Goal: Information Seeking & Learning: Learn about a topic

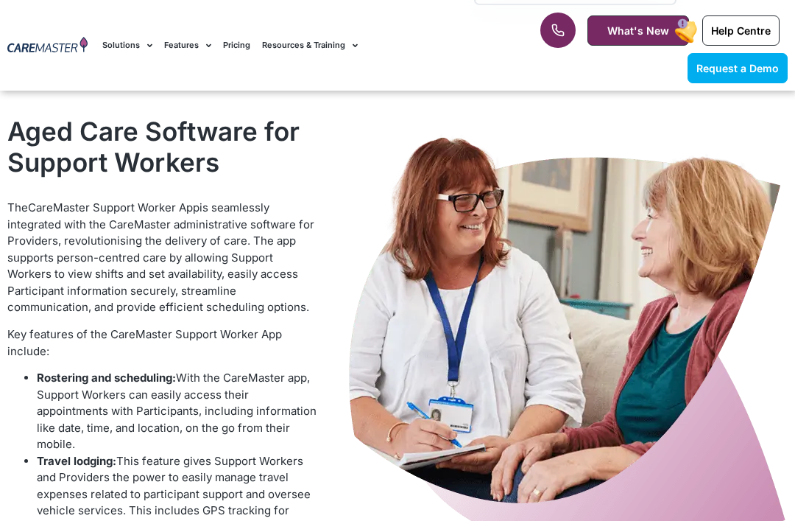
scroll to position [1374, 0]
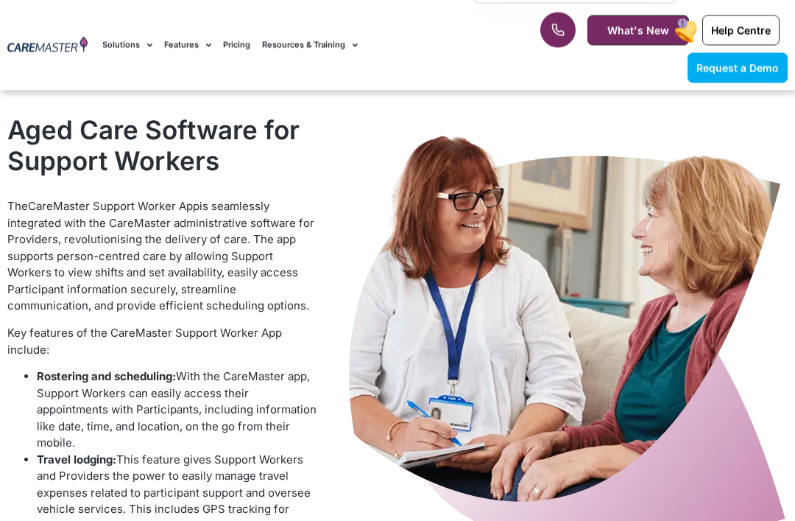
click at [183, 61] on link "Features" at bounding box center [187, 45] width 47 height 49
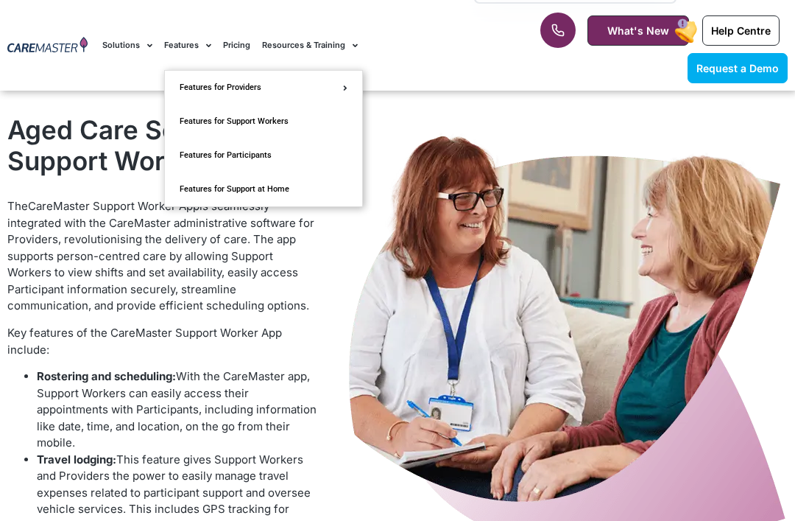
click at [662, 22] on link "What's New" at bounding box center [639, 30] width 102 height 30
click at [274, 124] on link "Features for Support Workers" at bounding box center [263, 122] width 197 height 34
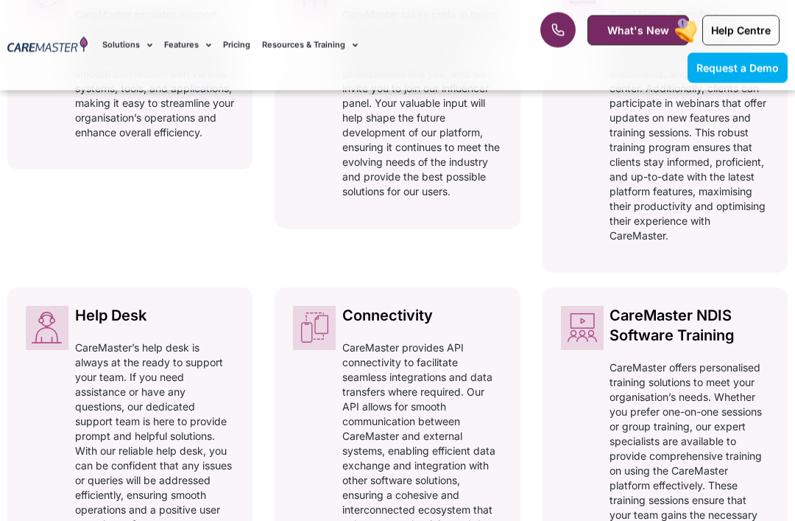
scroll to position [974, 0]
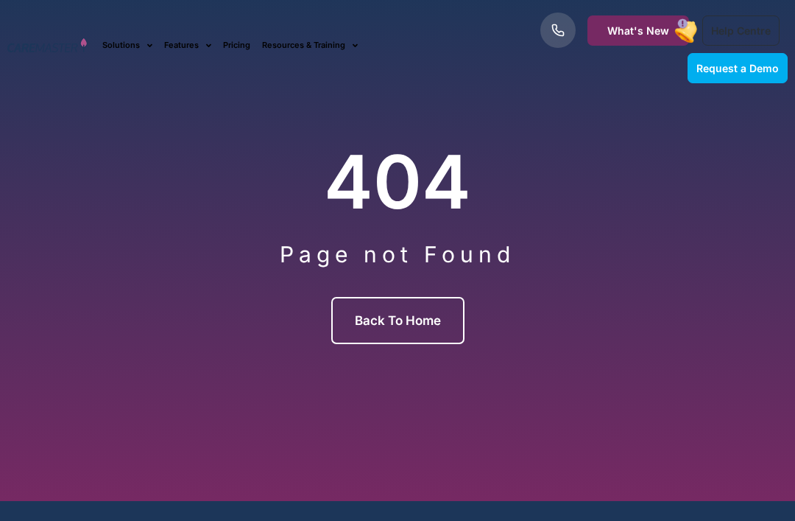
click at [430, 344] on link "Back to Home" at bounding box center [397, 320] width 133 height 47
click at [407, 328] on span "Back to Home" at bounding box center [398, 320] width 86 height 15
click at [410, 344] on link "Back to Home" at bounding box center [397, 320] width 133 height 47
